Goal: Navigation & Orientation: Find specific page/section

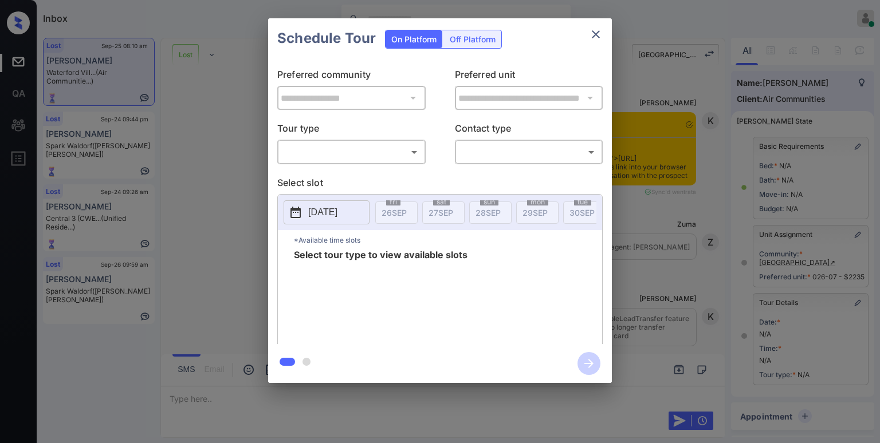
scroll to position [115, 0]
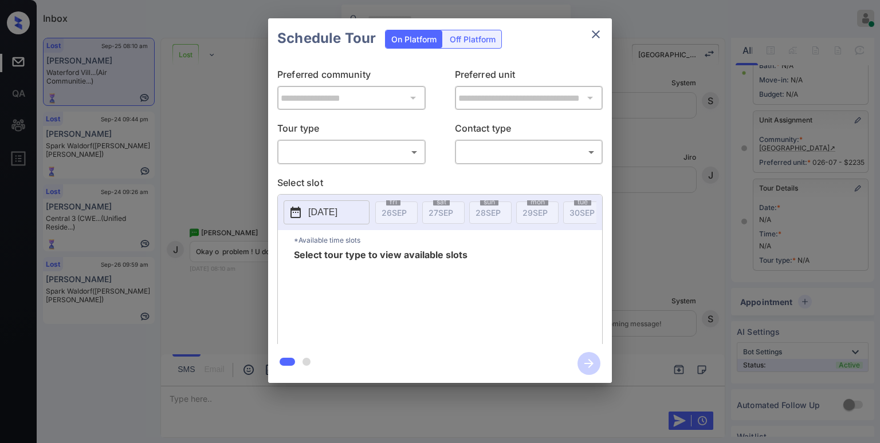
click at [342, 149] on body "Inbox Paolo Gabriel Online Set yourself offline Set yourself on break Profile S…" at bounding box center [440, 221] width 880 height 443
click at [371, 152] on div at bounding box center [440, 221] width 880 height 443
click at [391, 156] on body "Inbox Paolo Gabriel Online Set yourself offline Set yourself on break Profile S…" at bounding box center [440, 221] width 880 height 443
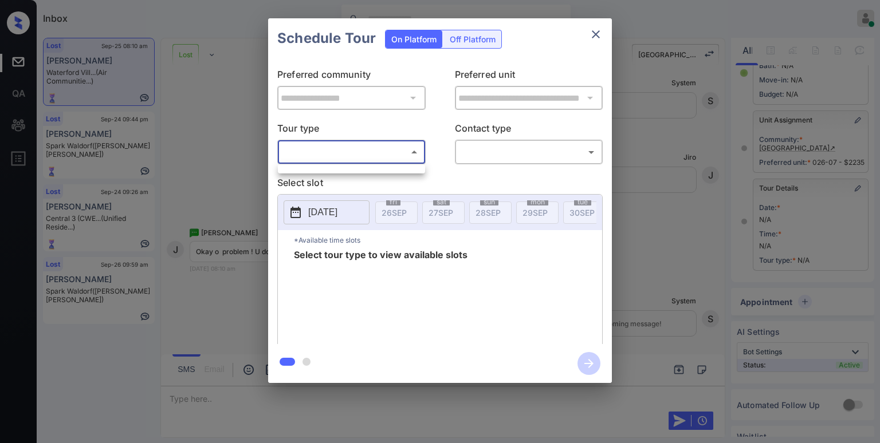
click at [590, 33] on div at bounding box center [440, 221] width 880 height 443
click at [597, 37] on icon "close" at bounding box center [596, 34] width 14 height 14
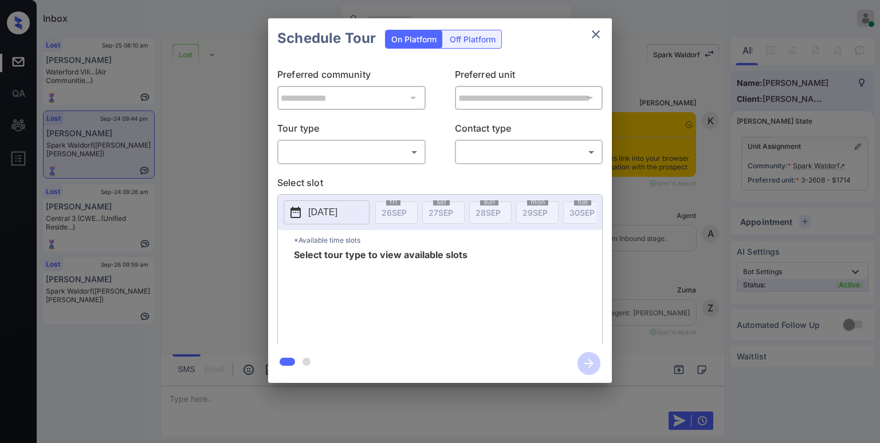
scroll to position [2213, 0]
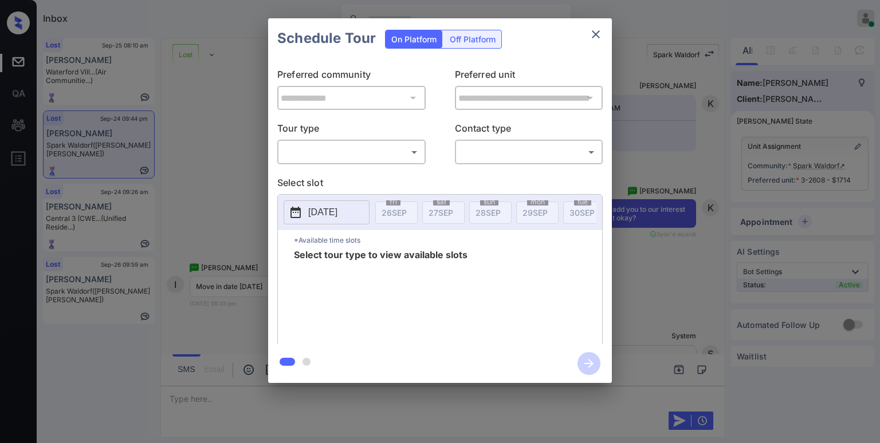
click at [414, 151] on body "Inbox [PERSON_NAME] Online Set yourself offline Set yourself on break Profile S…" at bounding box center [440, 221] width 880 height 443
click at [412, 151] on div at bounding box center [440, 221] width 880 height 443
click at [594, 40] on icon "close" at bounding box center [596, 34] width 14 height 14
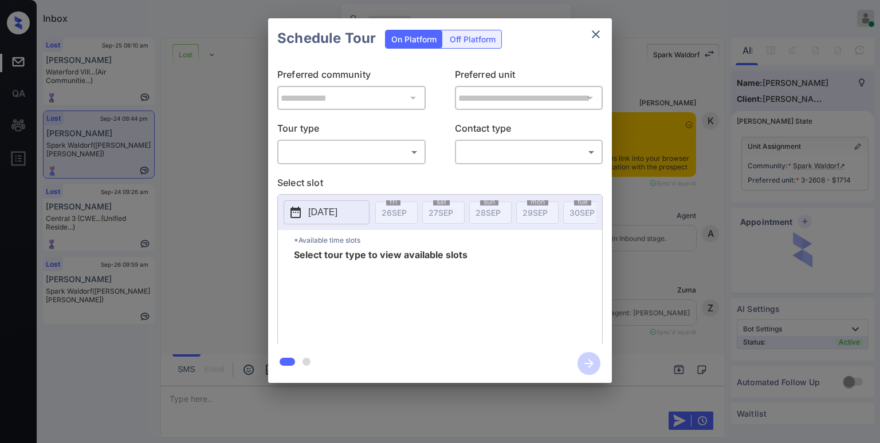
click at [353, 156] on body "Inbox [PERSON_NAME] Online Set yourself offline Set yourself on break Profile S…" at bounding box center [440, 221] width 880 height 443
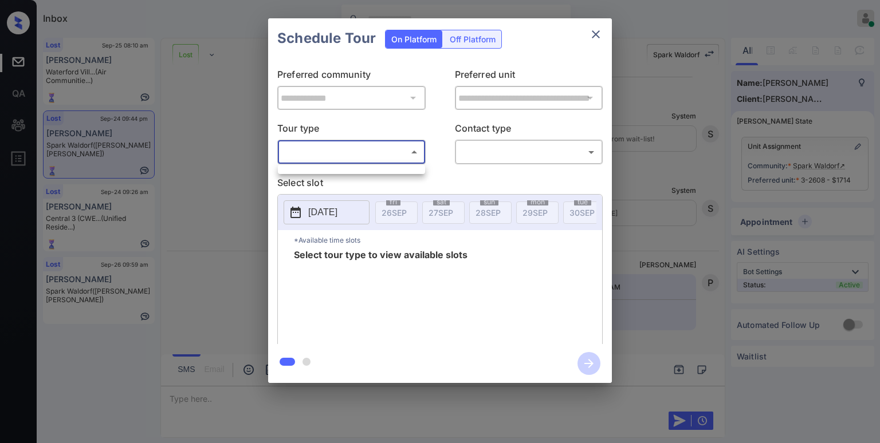
scroll to position [4264, 0]
click at [596, 33] on div at bounding box center [440, 221] width 880 height 443
click at [598, 36] on icon "close" at bounding box center [596, 34] width 14 height 14
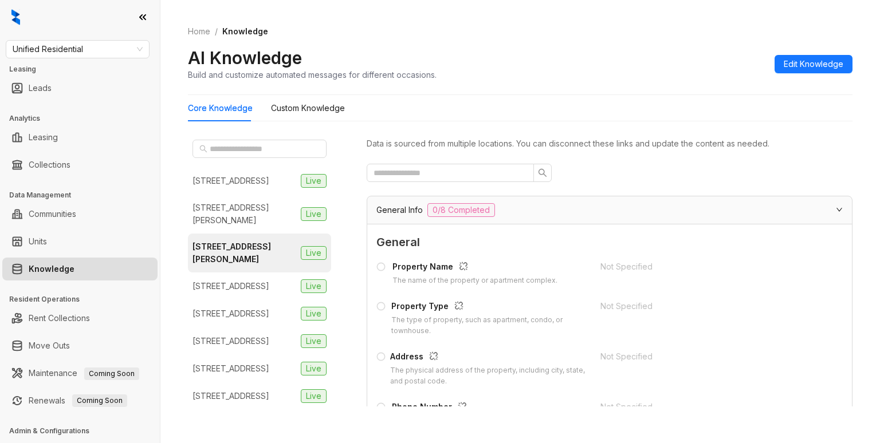
click at [661, 24] on div "Home / Knowledge AI Knowledge Build and customize automated messages for differ…" at bounding box center [520, 53] width 664 height 84
